Goal: Information Seeking & Learning: Learn about a topic

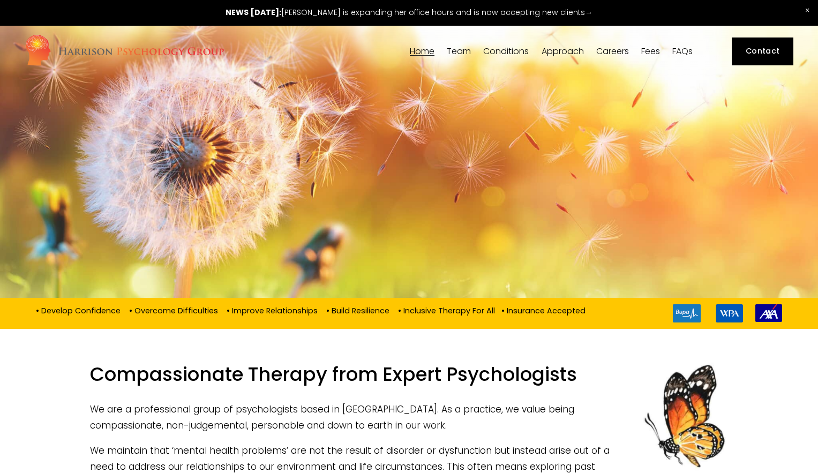
click at [0, 0] on div "[PERSON_NAME]" at bounding box center [0, 0] width 0 height 0
click at [0, 0] on span "[PERSON_NAME]" at bounding box center [0, 0] width 0 height 0
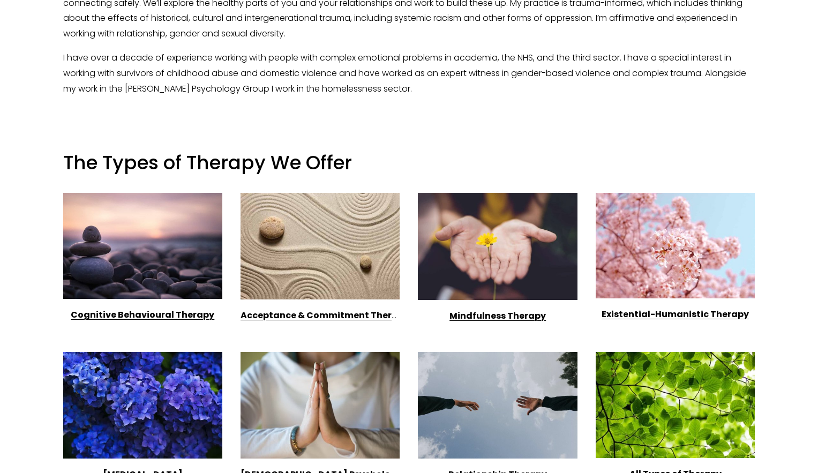
scroll to position [807, 0]
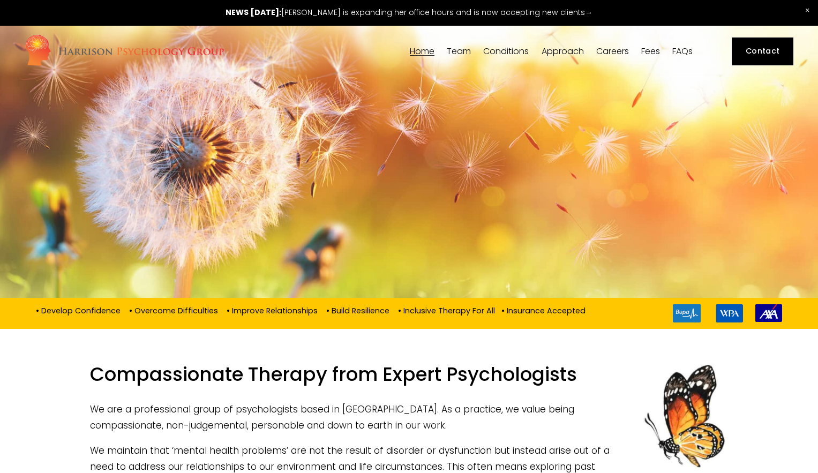
click at [0, 0] on span "[PERSON_NAME]" at bounding box center [0, 0] width 0 height 0
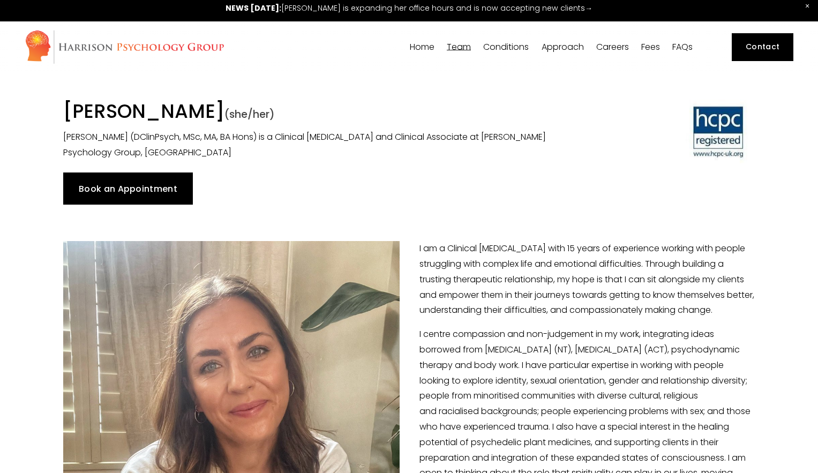
scroll to position [6, 0]
